Goal: Register for event/course

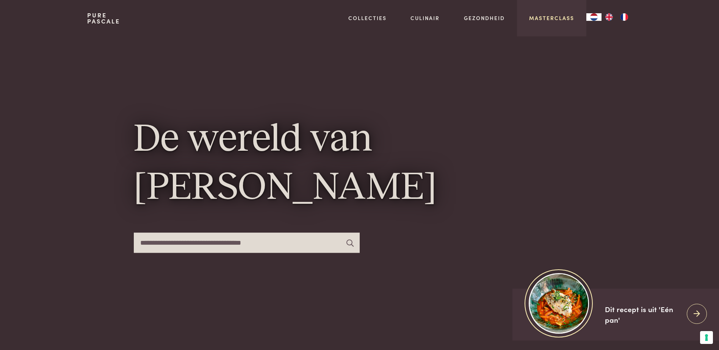
click at [548, 19] on link "Masterclass" at bounding box center [551, 18] width 45 height 8
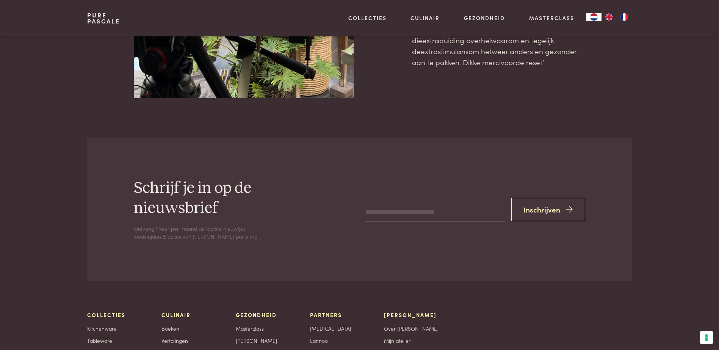
scroll to position [2540, 0]
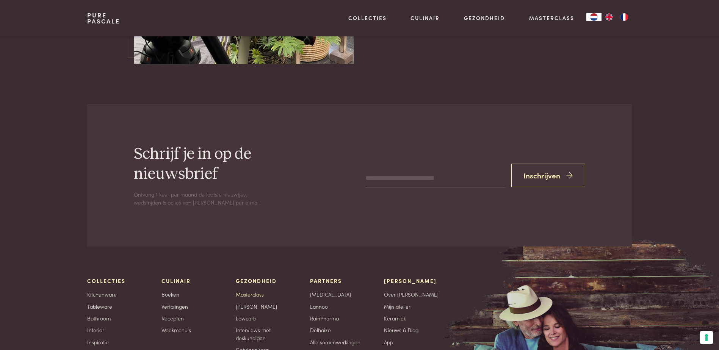
click at [250, 291] on link "Masterclass" at bounding box center [250, 295] width 28 height 8
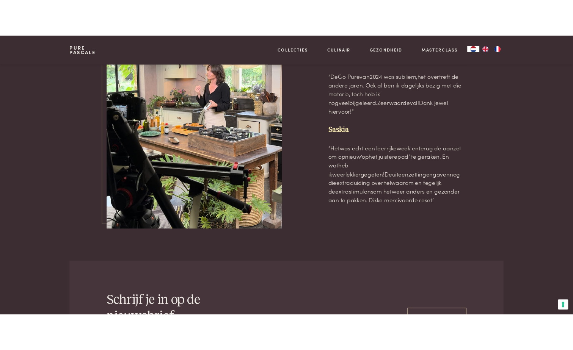
scroll to position [2361, 0]
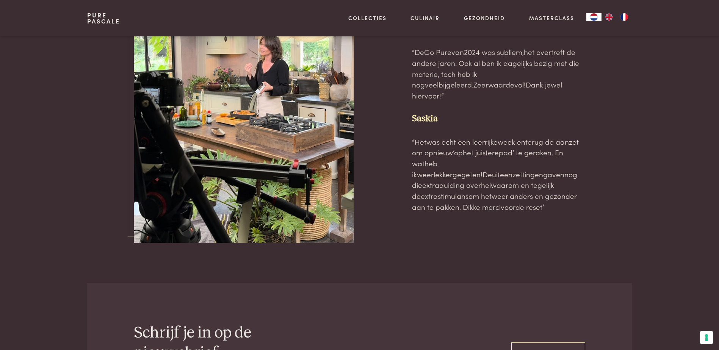
click at [610, 182] on div "Enkele fijne reacties op Go Pure 2024 Nancy “De Go Pure van 2024 was subliem, h…" at bounding box center [359, 105] width 544 height 275
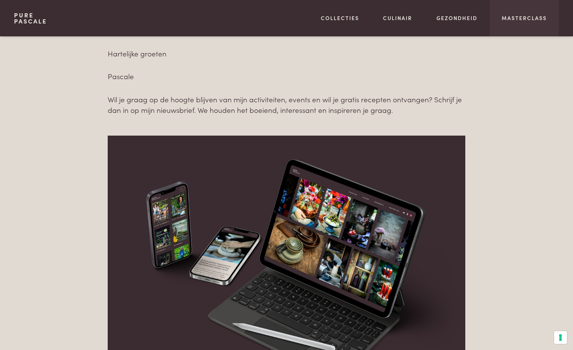
scroll to position [1100, 0]
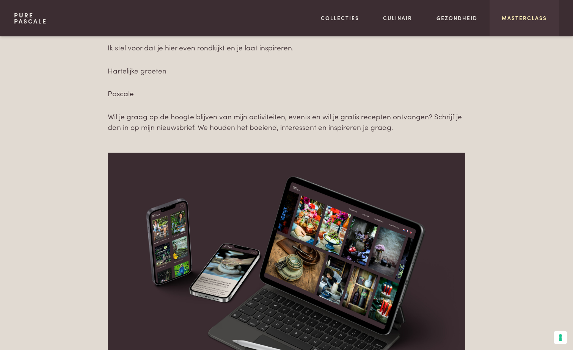
click at [538, 17] on link "Masterclass" at bounding box center [524, 18] width 45 height 8
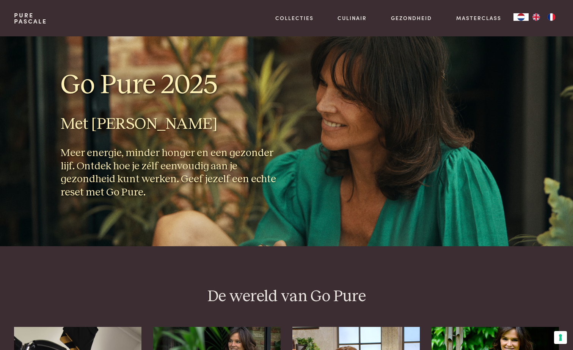
click at [199, 86] on h1 "Go Pure 2025" at bounding box center [171, 85] width 220 height 34
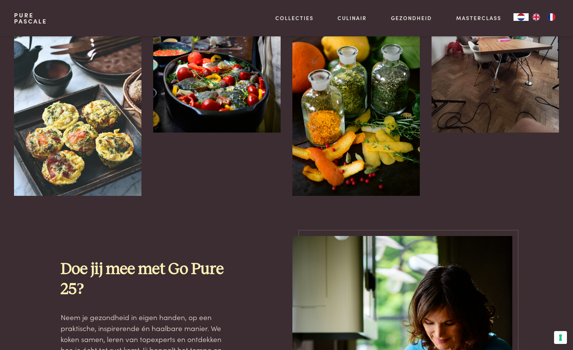
scroll to position [531, 0]
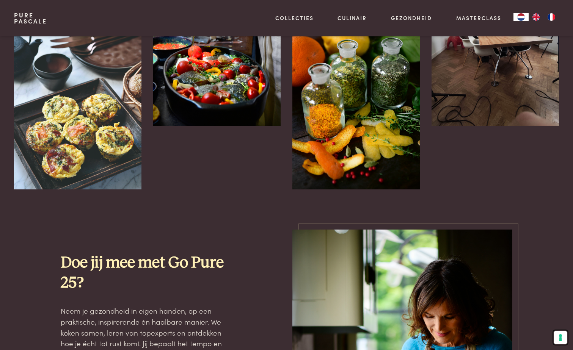
click at [558, 337] on button "Uw voorkeuren voor toestemming voor trackingtechnologieën" at bounding box center [560, 337] width 13 height 13
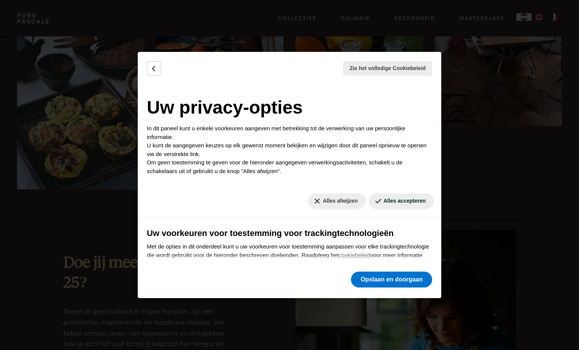
click at [551, 249] on div "Zie het volledige Cookiebeleid Cookiebeleid Uw TCF-gerelateerde voorkeuren De h…" at bounding box center [289, 175] width 579 height 350
click at [403, 282] on button "Opslaan en doorgaan" at bounding box center [391, 280] width 81 height 16
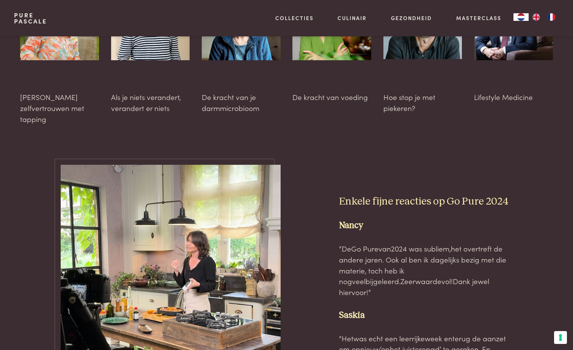
scroll to position [2085, 0]
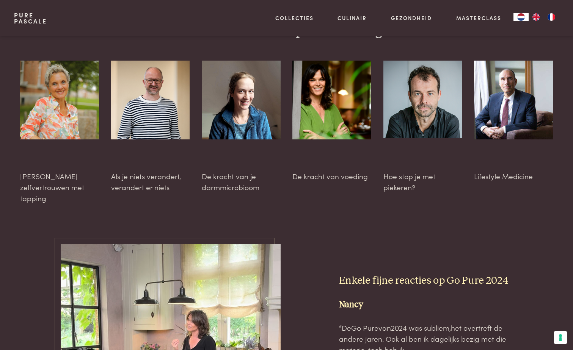
click at [40, 94] on img at bounding box center [59, 100] width 79 height 79
click at [48, 91] on img at bounding box center [59, 100] width 79 height 79
